Goal: Task Accomplishment & Management: Use online tool/utility

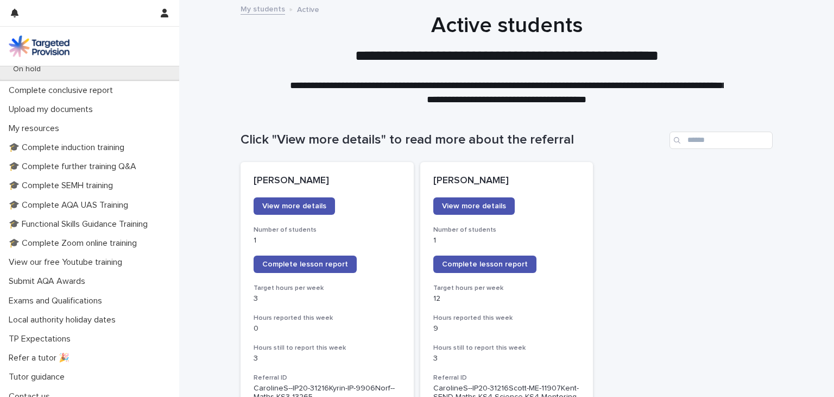
scroll to position [293, 0]
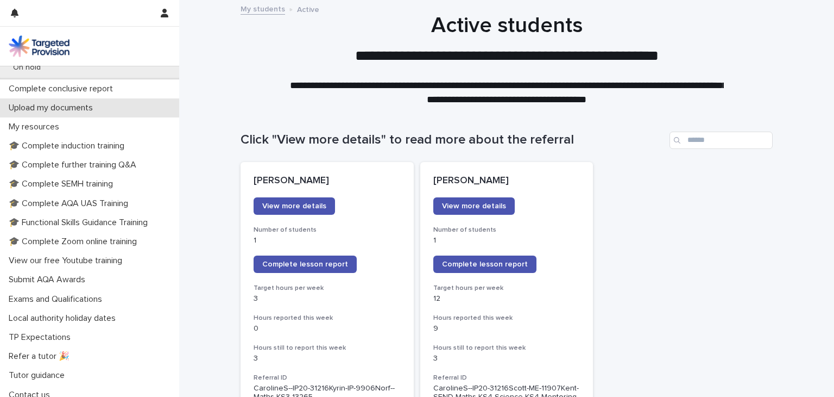
click at [78, 105] on p "Upload my documents" at bounding box center [52, 108] width 97 height 10
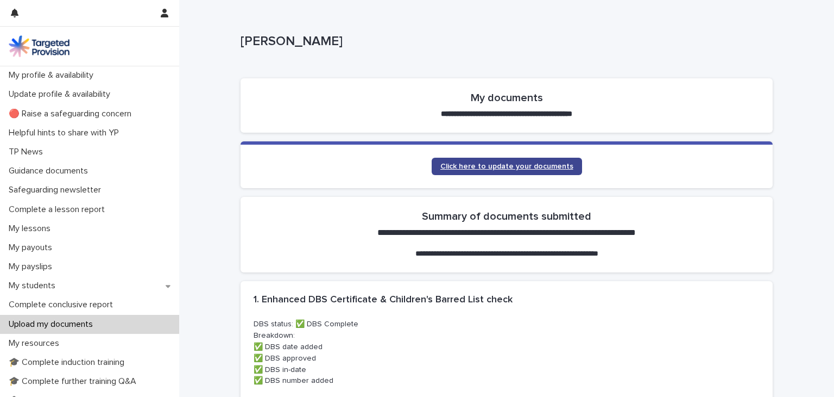
click at [529, 168] on span "Click here to update your documents" at bounding box center [507, 166] width 133 height 8
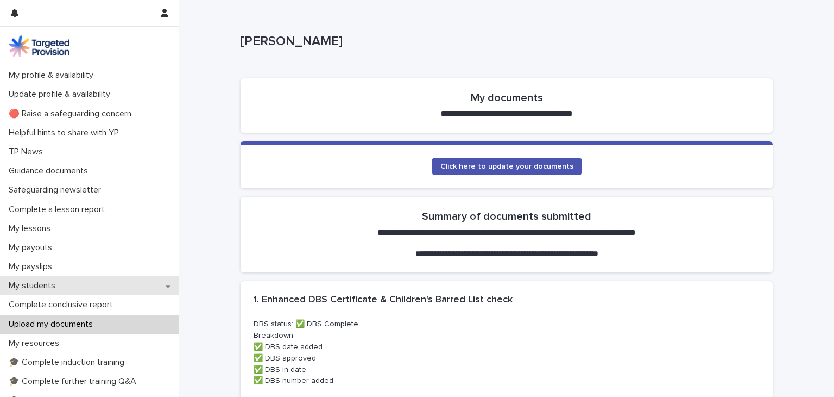
click at [56, 287] on p "My students" at bounding box center [34, 285] width 60 height 10
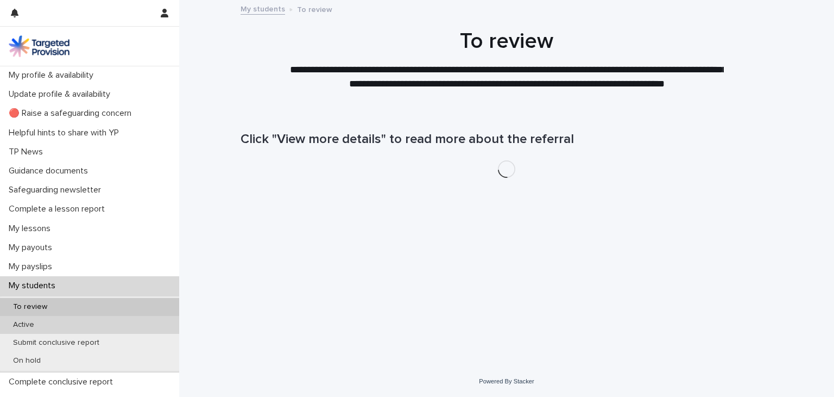
click at [43, 331] on div "Active" at bounding box center [89, 325] width 179 height 18
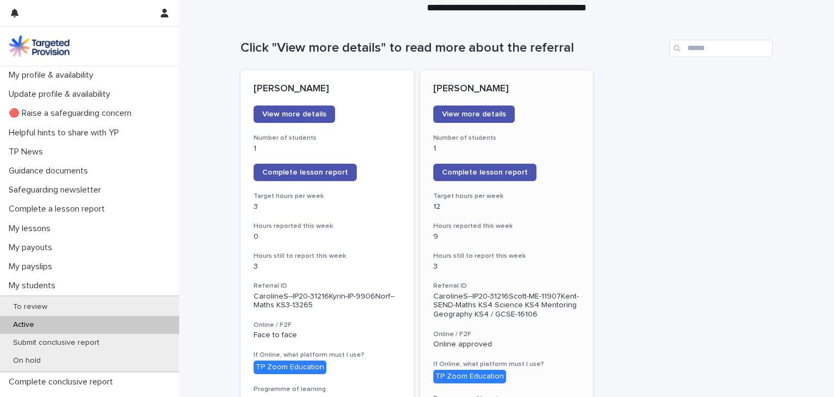
scroll to position [76, 0]
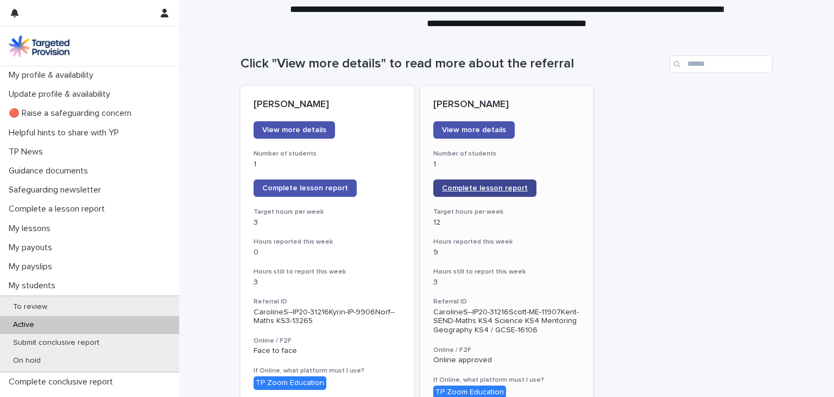
click at [509, 187] on span "Complete lesson report" at bounding box center [485, 188] width 86 height 8
